Goal: Complete application form: Complete application form

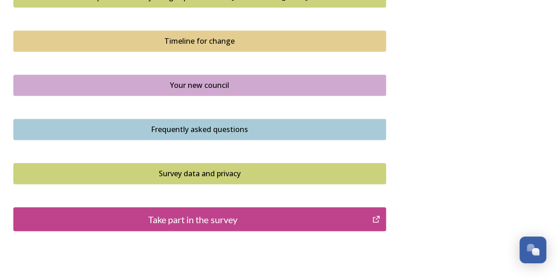
scroll to position [664, 0]
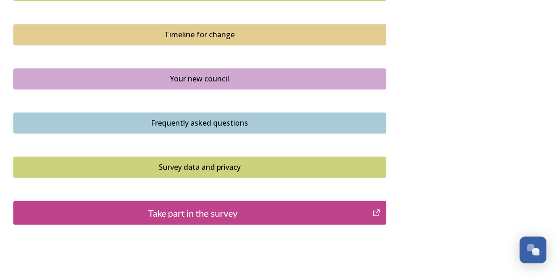
click at [218, 202] on button "Take part in the survey" at bounding box center [199, 213] width 373 height 24
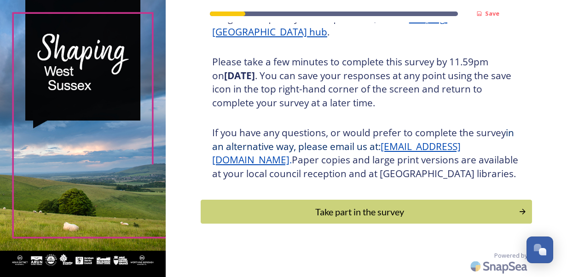
scroll to position [165, 0]
click at [381, 202] on button "Take part in the survey" at bounding box center [366, 212] width 334 height 24
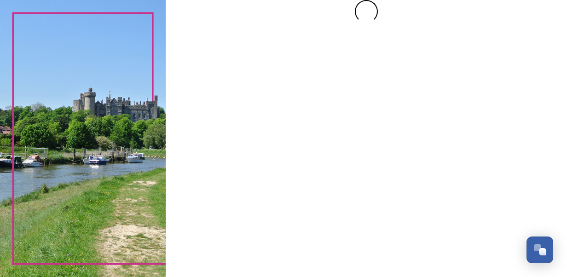
scroll to position [0, 0]
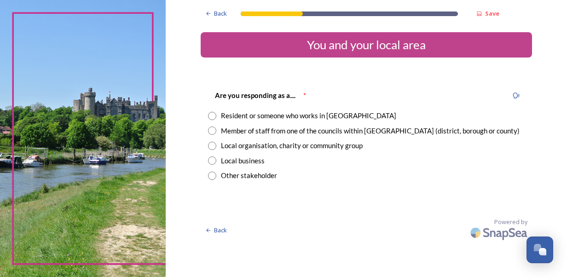
click at [212, 116] on input "radio" at bounding box center [212, 116] width 8 height 8
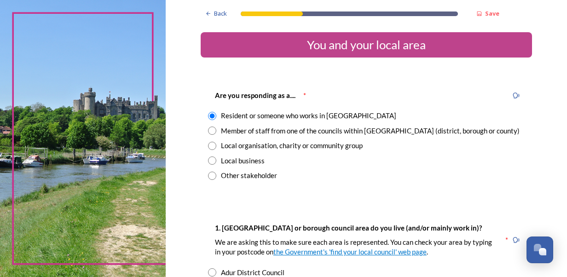
click at [213, 128] on div "Member of staff from one of the councils within West Sussex (district, borough …" at bounding box center [366, 131] width 316 height 11
radio input "false"
radio input "true"
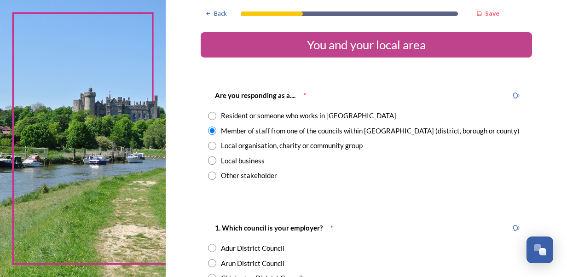
click at [210, 117] on input "radio" at bounding box center [212, 116] width 8 height 8
radio input "true"
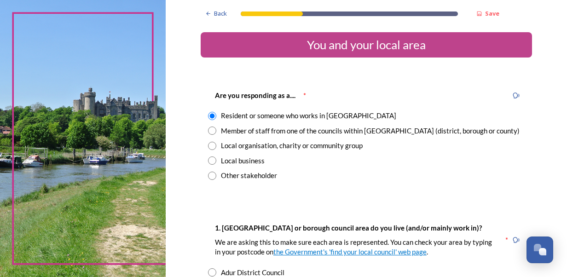
click at [208, 128] on input "radio" at bounding box center [212, 130] width 8 height 8
radio input "true"
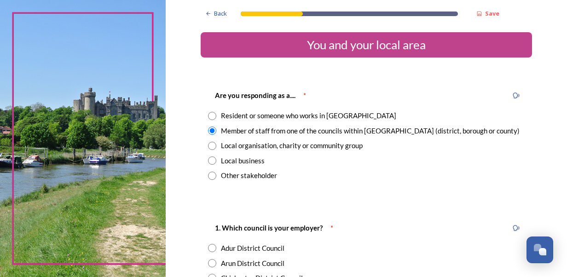
click at [208, 119] on input "radio" at bounding box center [212, 116] width 8 height 8
radio input "true"
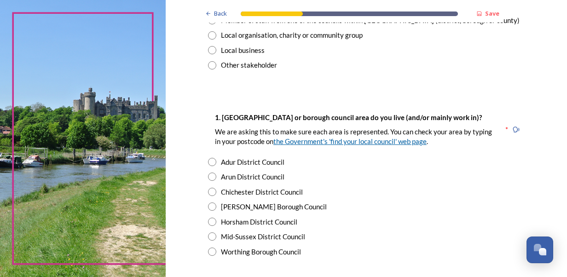
scroll to position [138, 0]
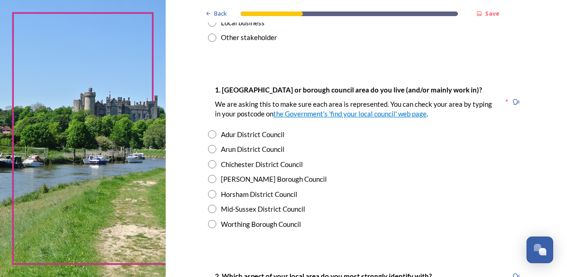
click at [208, 191] on input "radio" at bounding box center [212, 194] width 8 height 8
radio input "true"
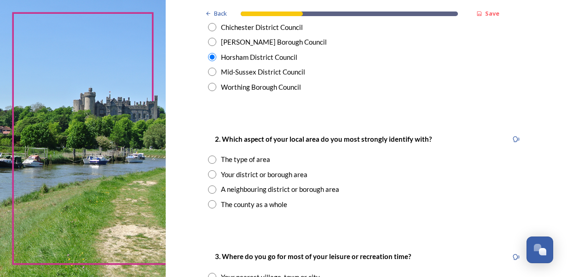
scroll to position [276, 0]
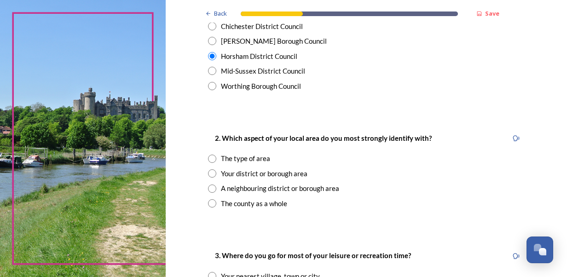
click at [208, 178] on div "2. Which aspect of your local area do you most strongly identify with? The type…" at bounding box center [366, 170] width 331 height 94
click at [208, 176] on input "radio" at bounding box center [212, 173] width 8 height 8
radio input "true"
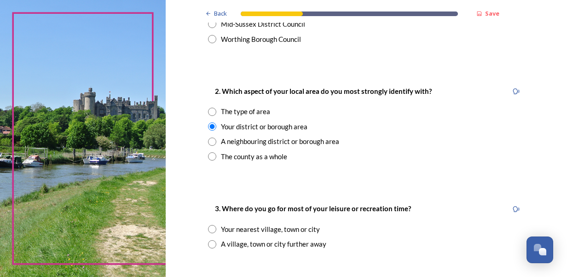
scroll to position [414, 0]
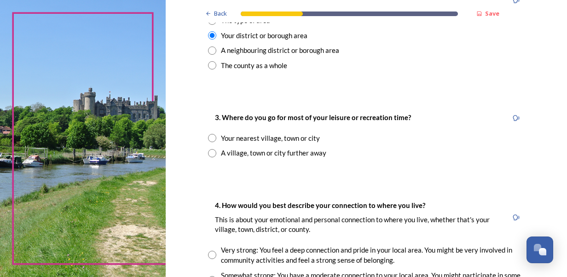
click at [208, 143] on div "Your nearest village, town or city" at bounding box center [366, 138] width 316 height 11
radio input "true"
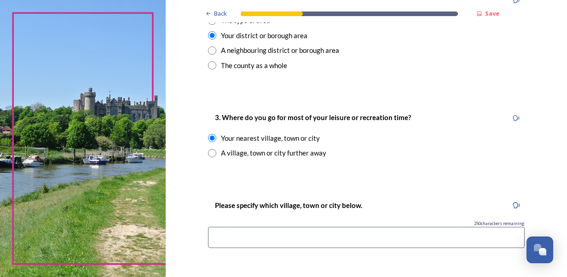
click at [208, 150] on input "radio" at bounding box center [212, 153] width 8 height 8
radio input "true"
click at [208, 138] on input "radio" at bounding box center [212, 138] width 8 height 8
radio input "true"
click at [276, 237] on input at bounding box center [366, 237] width 316 height 21
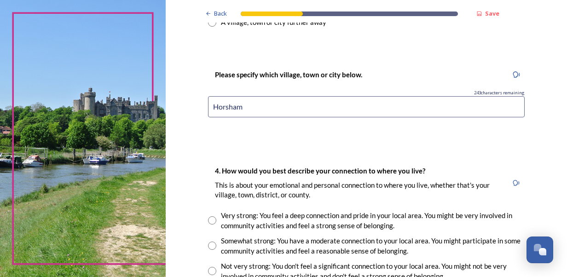
scroll to position [598, 0]
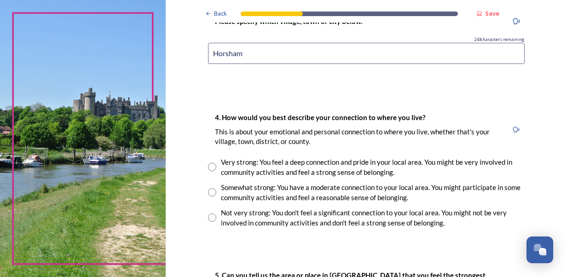
type input "Horsham"
click at [208, 167] on input "radio" at bounding box center [212, 167] width 8 height 8
radio input "true"
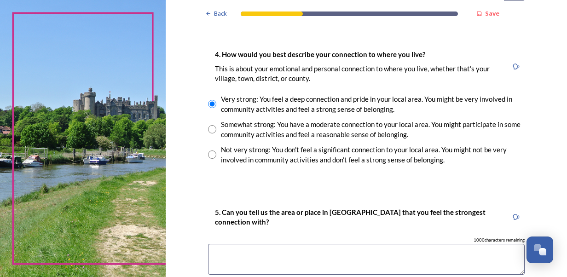
scroll to position [690, 0]
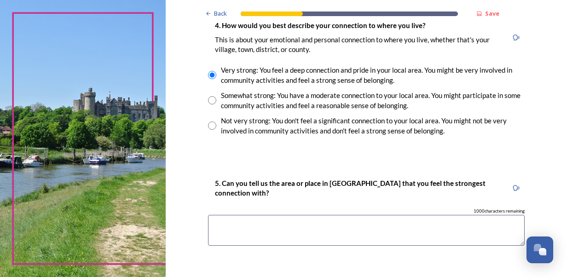
click at [283, 241] on textarea at bounding box center [366, 230] width 316 height 31
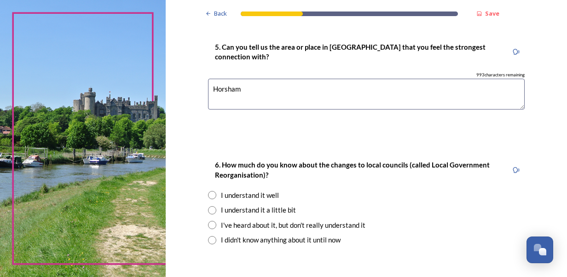
scroll to position [874, 0]
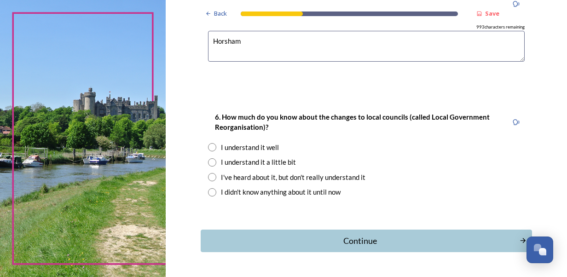
type textarea "Horsham"
click at [203, 145] on div "6. How much do you know about the changes to local councils (called Local Gover…" at bounding box center [366, 154] width 331 height 104
click at [212, 149] on input "radio" at bounding box center [212, 147] width 8 height 8
radio input "true"
click at [315, 236] on div "Continue" at bounding box center [360, 241] width 309 height 12
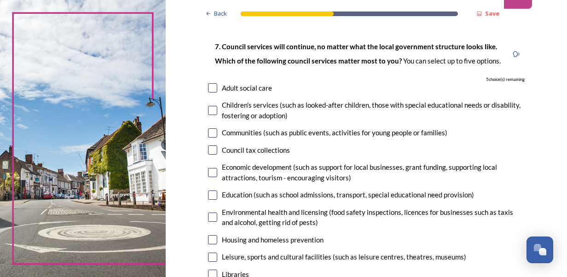
scroll to position [92, 0]
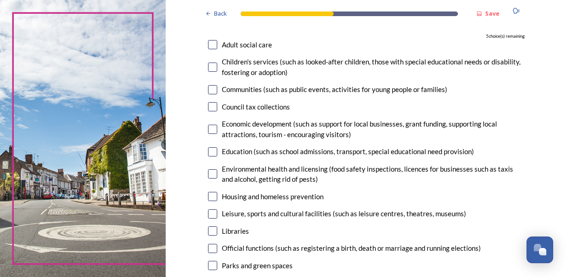
click at [208, 148] on input "checkbox" at bounding box center [212, 151] width 9 height 9
checkbox input "true"
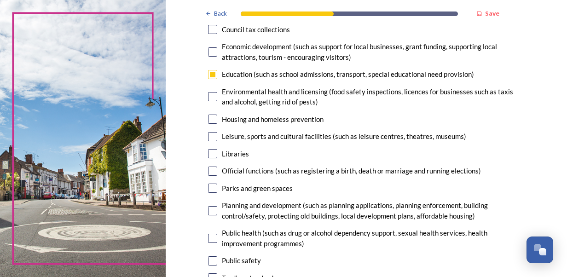
scroll to position [184, 0]
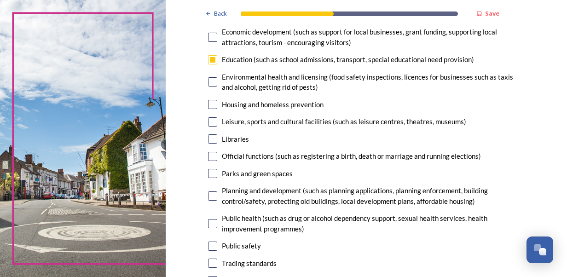
click at [208, 124] on input "checkbox" at bounding box center [212, 121] width 9 height 9
checkbox input "true"
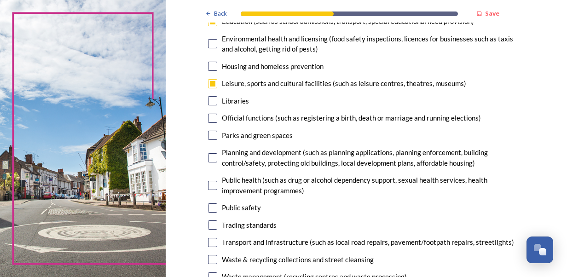
scroll to position [276, 0]
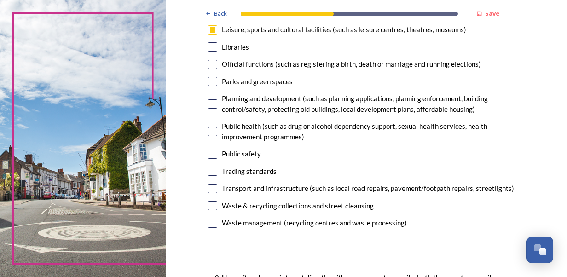
click at [208, 106] on input "checkbox" at bounding box center [212, 103] width 9 height 9
checkbox input "true"
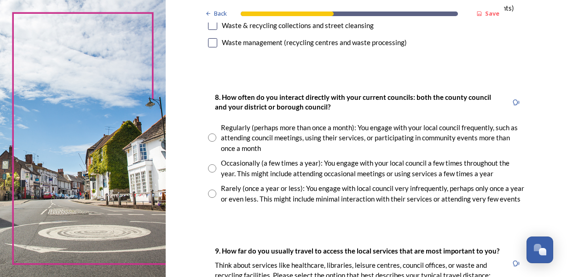
scroll to position [460, 0]
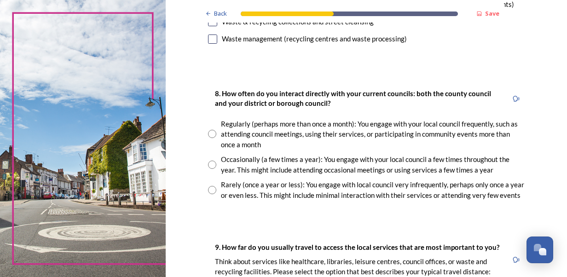
click at [212, 186] on input "radio" at bounding box center [212, 190] width 8 height 8
radio input "true"
click at [208, 163] on input "radio" at bounding box center [212, 165] width 8 height 8
radio input "true"
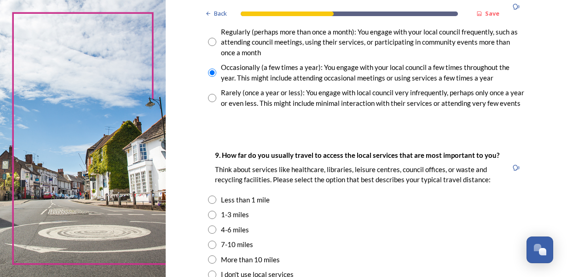
scroll to position [644, 0]
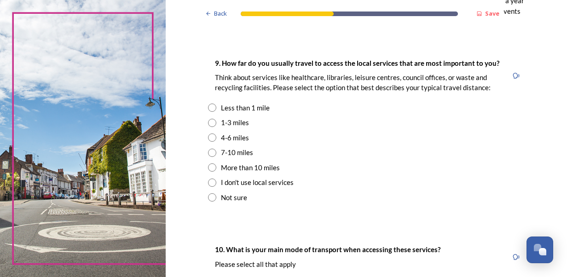
click at [208, 127] on div "1-3 miles" at bounding box center [366, 122] width 316 height 11
radio input "true"
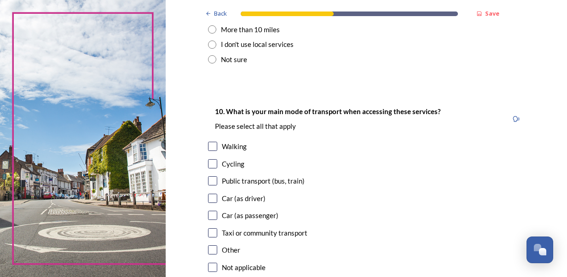
click at [208, 200] on input "checkbox" at bounding box center [212, 198] width 9 height 9
checkbox input "true"
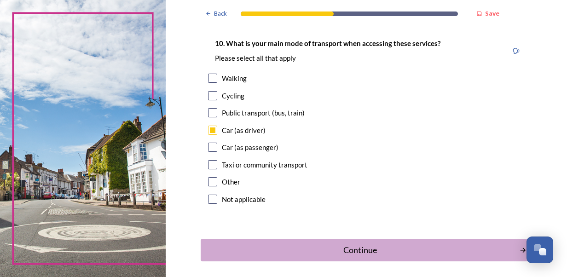
scroll to position [887, 0]
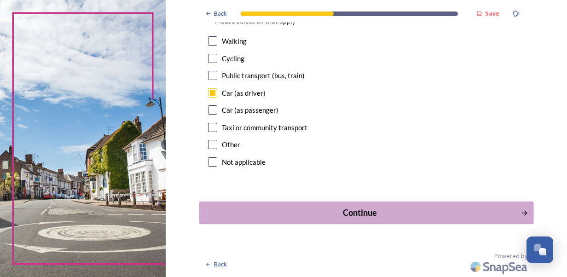
click at [350, 217] on div "Continue" at bounding box center [359, 213] width 311 height 12
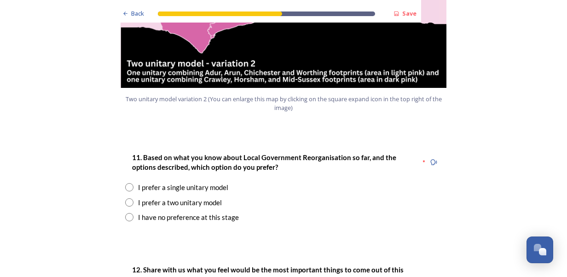
scroll to position [1150, 0]
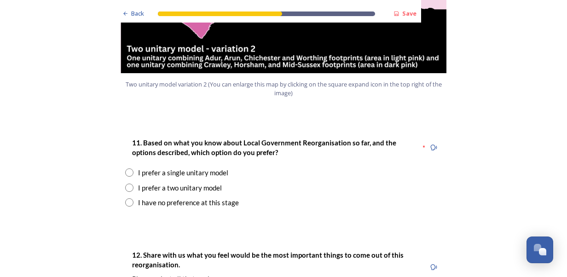
click at [130, 167] on div "I prefer a single unitary model" at bounding box center [283, 172] width 316 height 11
radio input "true"
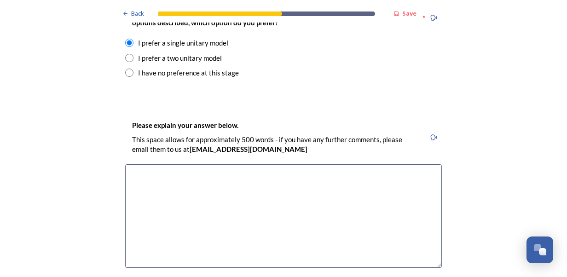
scroll to position [1288, 0]
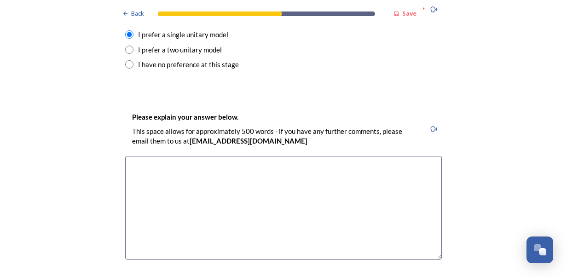
click at [178, 156] on textarea at bounding box center [283, 207] width 316 height 103
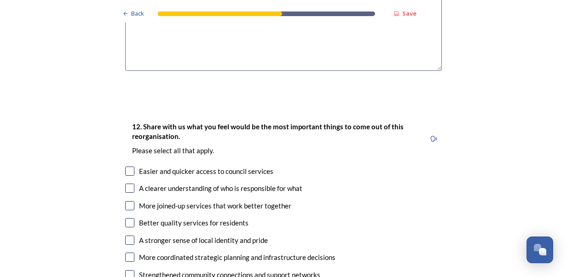
scroll to position [1472, 0]
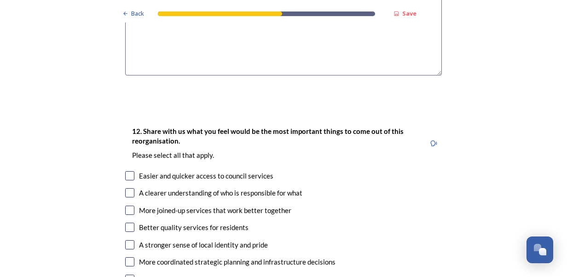
type textarea "Should lead to greater efficiencies, shared resources and will avoid some major…"
click at [125, 188] on input "checkbox" at bounding box center [129, 192] width 9 height 9
checkbox input "true"
click at [129, 205] on div "More joined-up services that work better together" at bounding box center [283, 210] width 316 height 11
checkbox input "true"
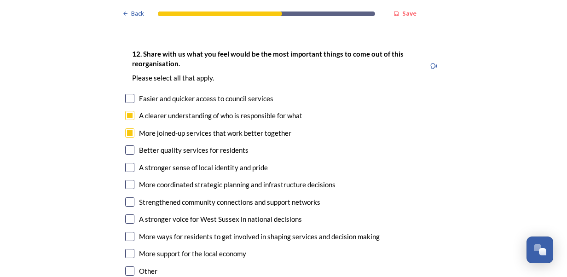
scroll to position [1564, 0]
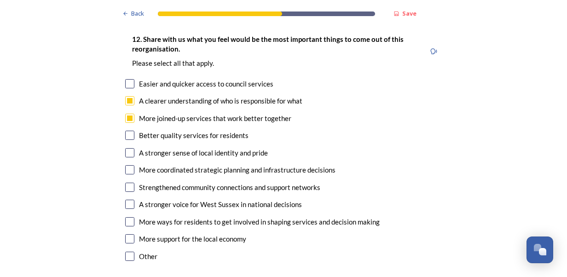
click at [127, 234] on input "checkbox" at bounding box center [129, 238] width 9 height 9
checkbox input "true"
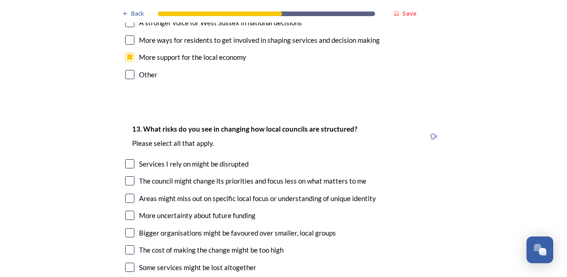
scroll to position [1748, 0]
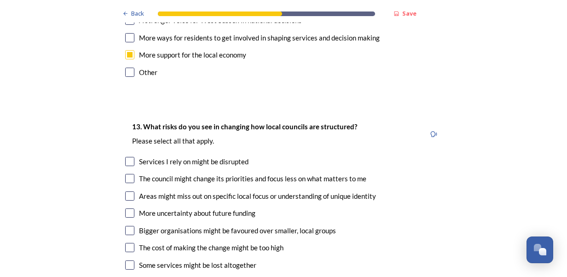
click at [125, 191] on input "checkbox" at bounding box center [129, 195] width 9 height 9
checkbox input "true"
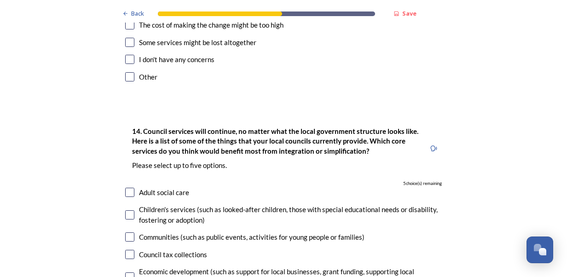
scroll to position [2024, 0]
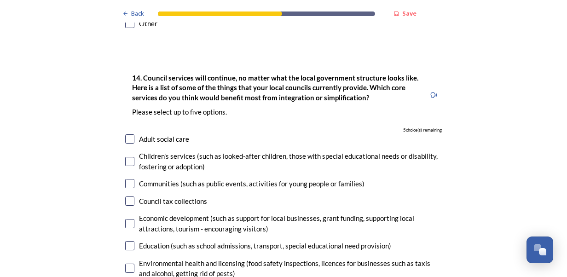
click at [126, 196] on input "checkbox" at bounding box center [129, 200] width 9 height 9
checkbox input "true"
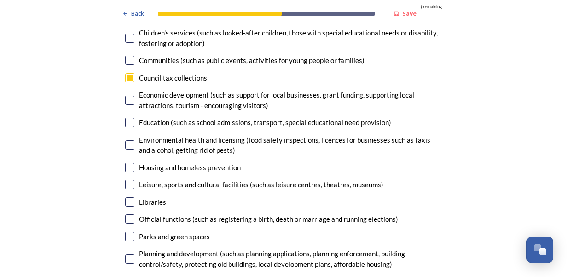
scroll to position [2162, 0]
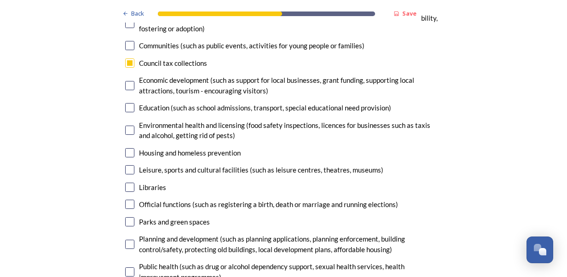
click at [118, 214] on div "14. Council services will continue, no matter what the local government structu…" at bounding box center [283, 152] width 331 height 455
click at [126, 240] on input "checkbox" at bounding box center [129, 244] width 9 height 9
checkbox input "true"
click at [125, 267] on input "checkbox" at bounding box center [129, 271] width 9 height 9
checkbox input "true"
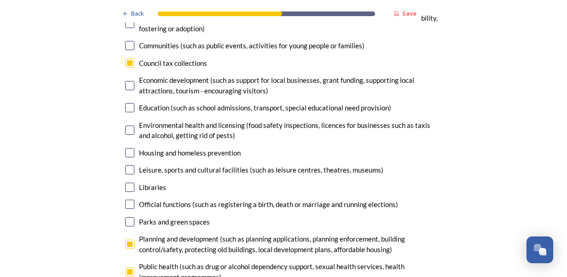
click at [121, 105] on div "14. Council services will continue, no matter what the local government structu…" at bounding box center [283, 152] width 331 height 455
click at [126, 126] on input "checkbox" at bounding box center [129, 130] width 9 height 9
checkbox input "true"
click at [129, 86] on div "14. Council services will continue, no matter what the local government structu…" at bounding box center [283, 152] width 331 height 455
click at [125, 103] on input "checkbox" at bounding box center [129, 107] width 9 height 9
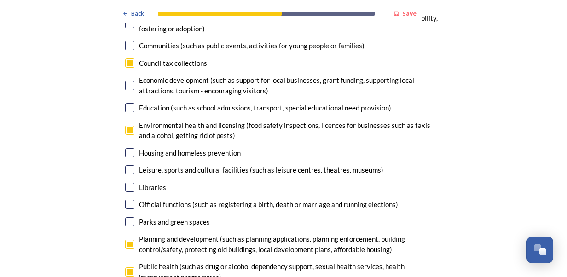
checkbox input "true"
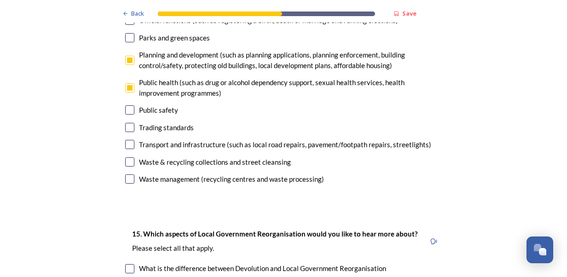
scroll to position [2484, 0]
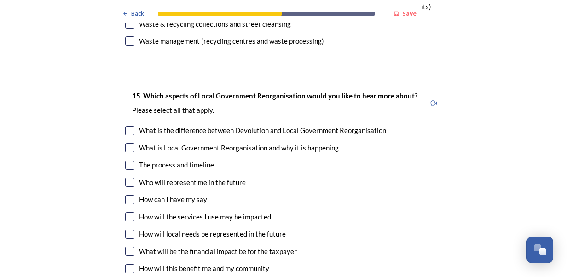
click at [127, 161] on input "checkbox" at bounding box center [129, 165] width 9 height 9
checkbox input "true"
click at [126, 230] on input "checkbox" at bounding box center [129, 234] width 9 height 9
checkbox input "true"
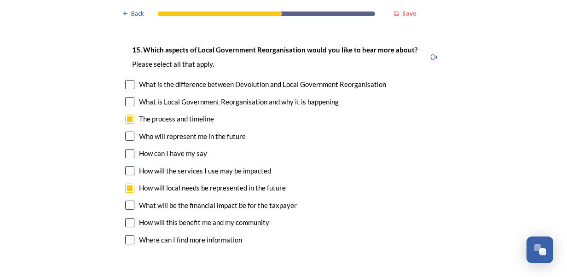
click at [126, 218] on input "checkbox" at bounding box center [129, 222] width 9 height 9
checkbox input "true"
click at [126, 184] on input "checkbox" at bounding box center [129, 188] width 9 height 9
checkbox input "false"
click at [129, 201] on input "checkbox" at bounding box center [129, 205] width 9 height 9
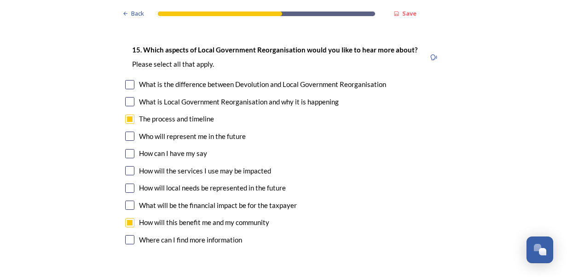
checkbox input "true"
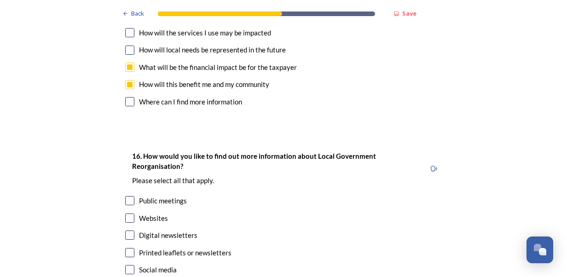
scroll to position [2714, 0]
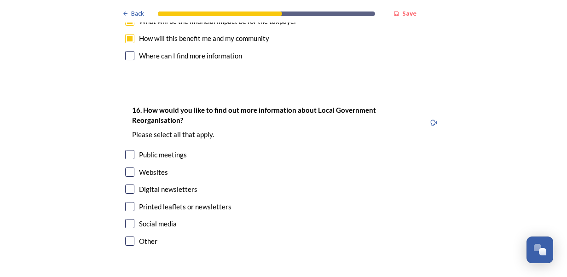
click at [127, 184] on input "checkbox" at bounding box center [129, 188] width 9 height 9
checkbox input "true"
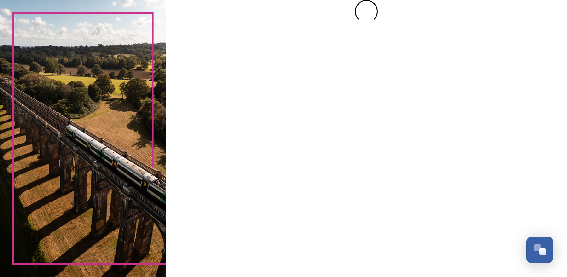
scroll to position [0, 0]
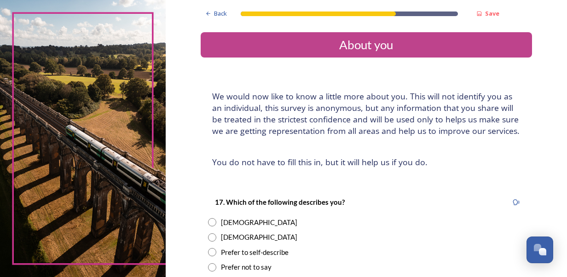
click at [212, 234] on input "radio" at bounding box center [212, 237] width 8 height 8
radio input "true"
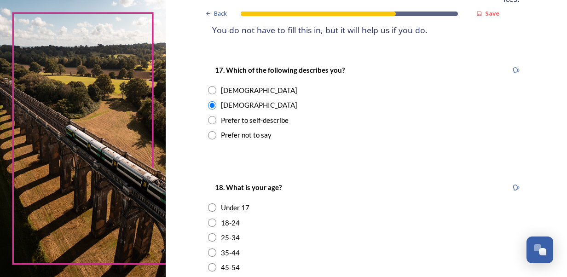
scroll to position [184, 0]
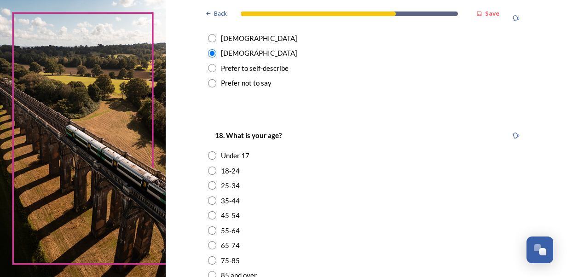
click at [209, 201] on input "radio" at bounding box center [212, 200] width 8 height 8
radio input "true"
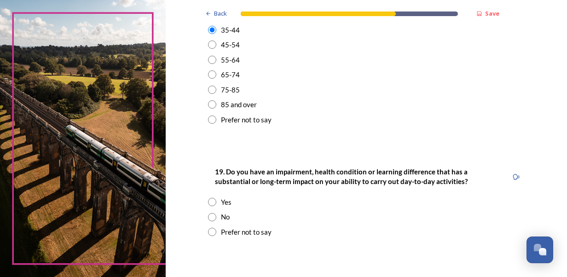
scroll to position [414, 0]
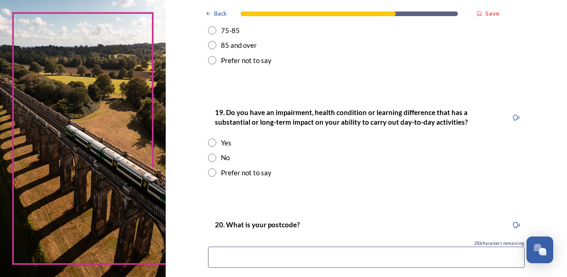
click at [209, 155] on input "radio" at bounding box center [212, 158] width 8 height 8
radio input "true"
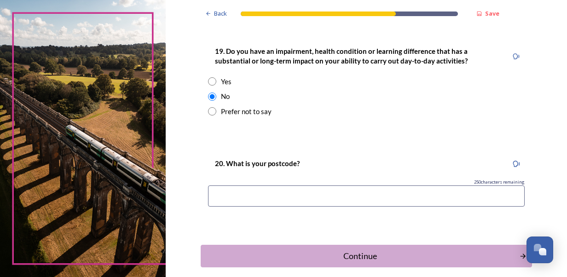
scroll to position [506, 0]
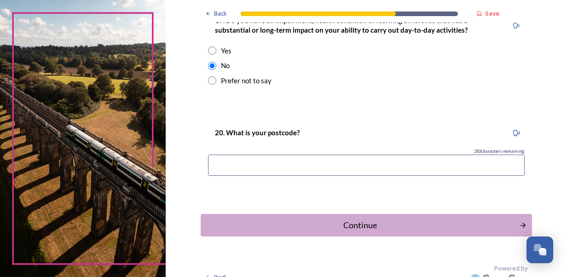
click at [262, 167] on input at bounding box center [366, 165] width 316 height 21
type input "RH12 1JX"
click at [308, 234] on button "Continue" at bounding box center [366, 225] width 331 height 23
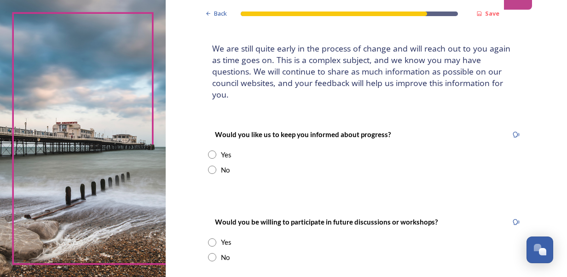
scroll to position [92, 0]
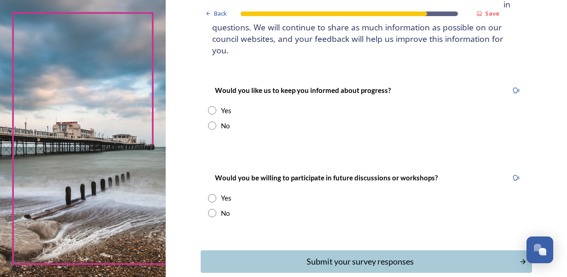
click at [203, 115] on div "Would you like us to keep you informed about progress? Yes No" at bounding box center [366, 107] width 331 height 64
click at [208, 121] on input "radio" at bounding box center [212, 125] width 8 height 8
radio input "true"
click at [208, 209] on input "radio" at bounding box center [212, 213] width 8 height 8
radio input "true"
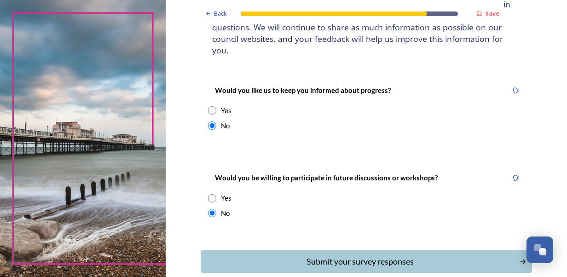
click at [277, 255] on div "Submit your survey responses" at bounding box center [360, 261] width 309 height 12
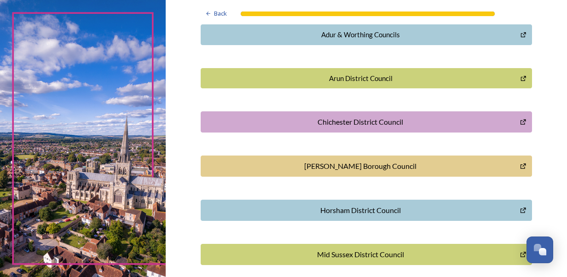
scroll to position [314, 0]
